Goal: Transaction & Acquisition: Purchase product/service

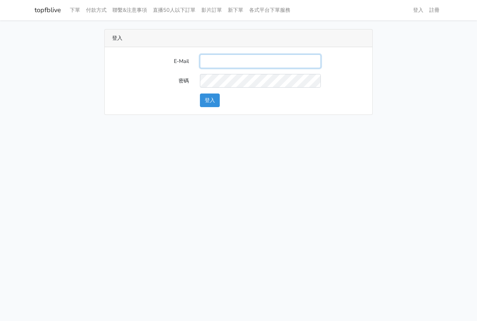
click at [244, 64] on input "E-Mail" at bounding box center [260, 61] width 121 height 14
type input "ks964816@gmail.com"
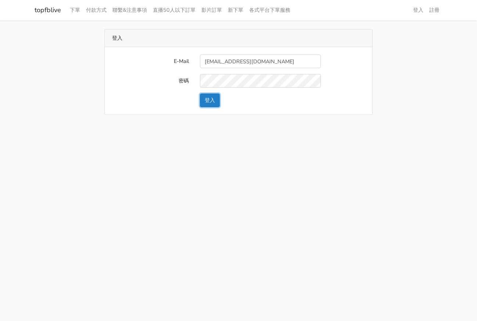
click at [210, 100] on button "登入" at bounding box center [210, 100] width 20 height 14
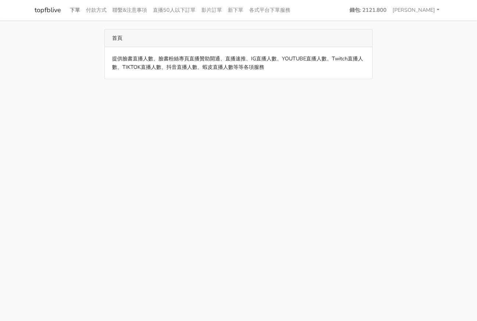
click at [78, 11] on link "下單" at bounding box center [75, 10] width 16 height 14
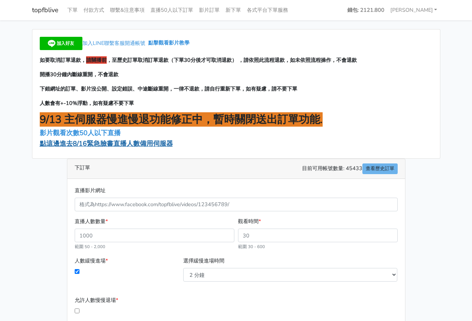
click at [126, 146] on span "點這邊進去8/16緊急臉書直播人數備用伺服器" at bounding box center [106, 143] width 133 height 9
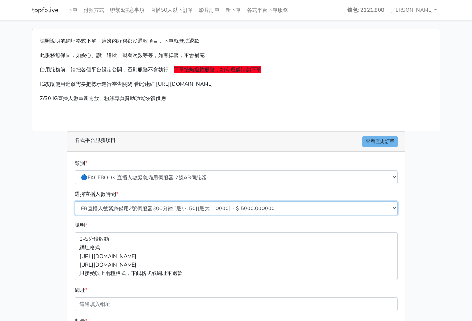
click at [134, 207] on select "FB直播人數緊急備用2號伺服器300分鐘 [最小: 50][最大: 10000] - $ 5000.000000 FB直播人數緊急備用2號伺服器60分鐘 [最…" at bounding box center [236, 208] width 323 height 14
select select "573"
click at [75, 201] on select "FB直播人數緊急備用2號伺服器300分鐘 [最小: 50][最大: 10000] - $ 5000.000000 FB直播人數緊急備用2號伺服器60分鐘 [最…" at bounding box center [236, 208] width 323 height 14
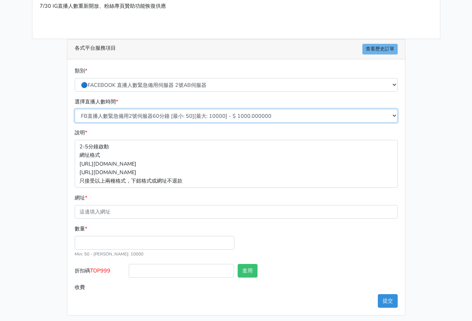
scroll to position [96, 0]
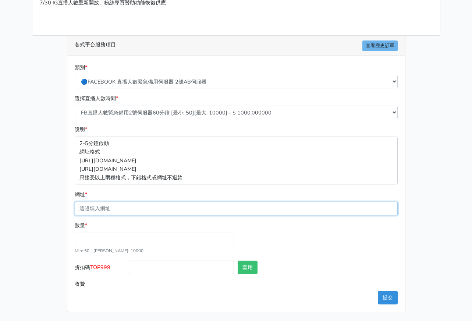
click at [127, 213] on input "網址 *" at bounding box center [236, 209] width 323 height 14
paste input "https://www.facebook.com/abbyli1016/videos/1309961710643354/?notif_id=175492440…"
type input "[URL][DOMAIN_NAME]"
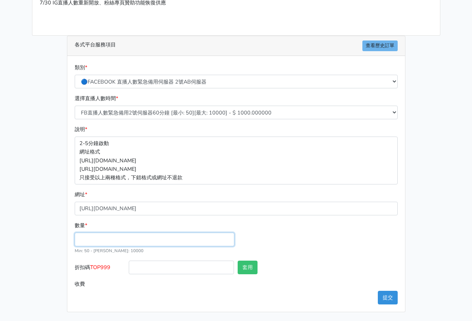
click at [101, 244] on input "數量 *" at bounding box center [155, 239] width 160 height 14
type input "50"
type input "50.000"
click at [399, 264] on div "類別 * 🔵FACEBOOK 直播人數緊急備用伺服器 2號AB伺服器 🔵FACEBOOK 網軍專用貼文留言 安全保密 🔵9/30 FACEBOOK 直播人數緩…" at bounding box center [236, 184] width 338 height 256
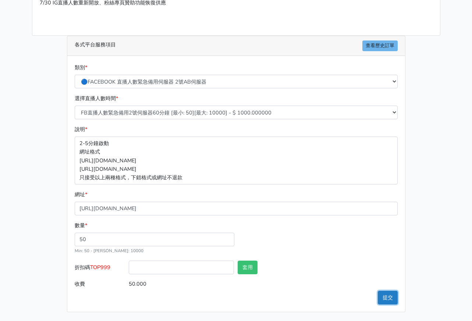
click at [393, 298] on button "提交" at bounding box center [388, 298] width 20 height 14
